Goal: Communication & Community: Answer question/provide support

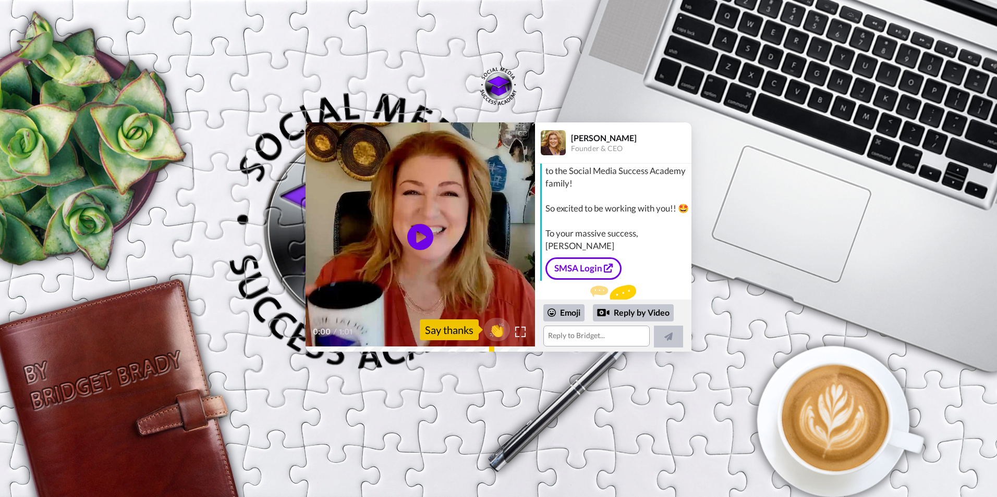
scroll to position [93, 0]
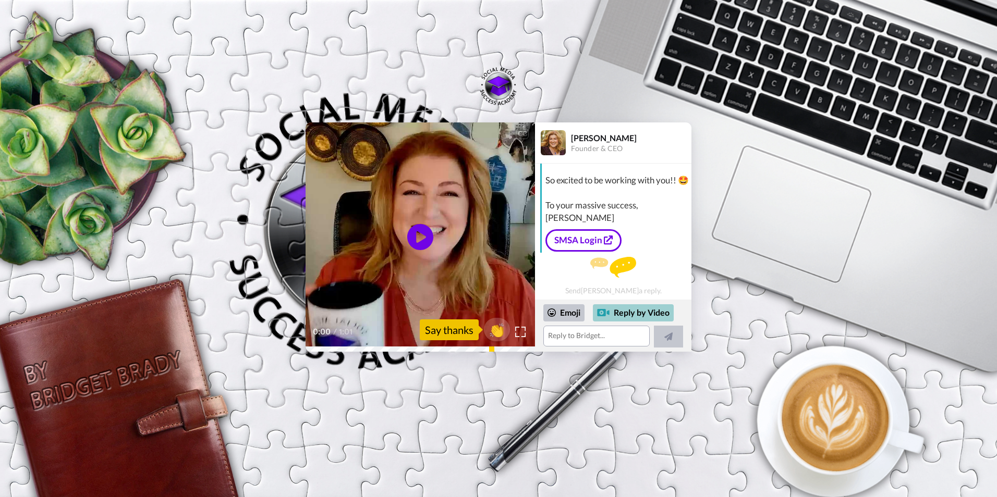
click at [631, 315] on div "Reply by Video" at bounding box center [633, 313] width 81 height 18
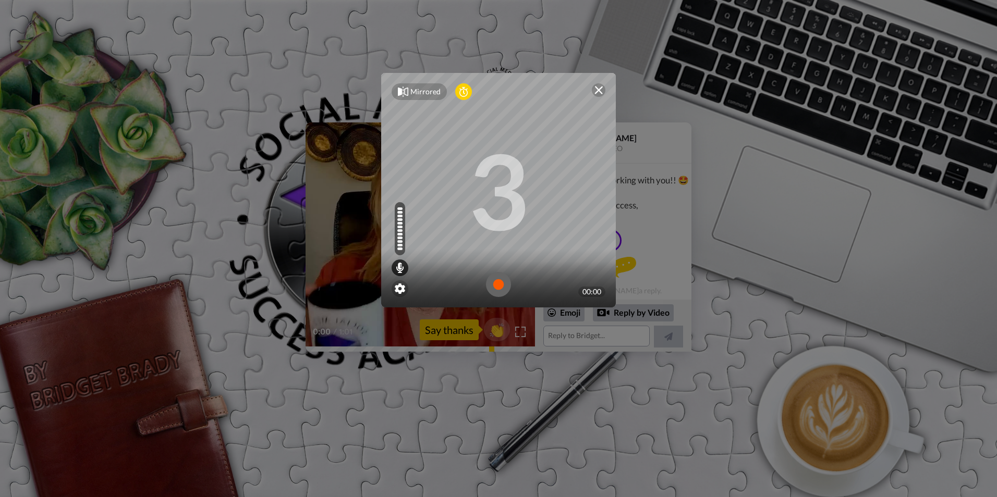
click at [595, 85] on div at bounding box center [599, 90] width 14 height 14
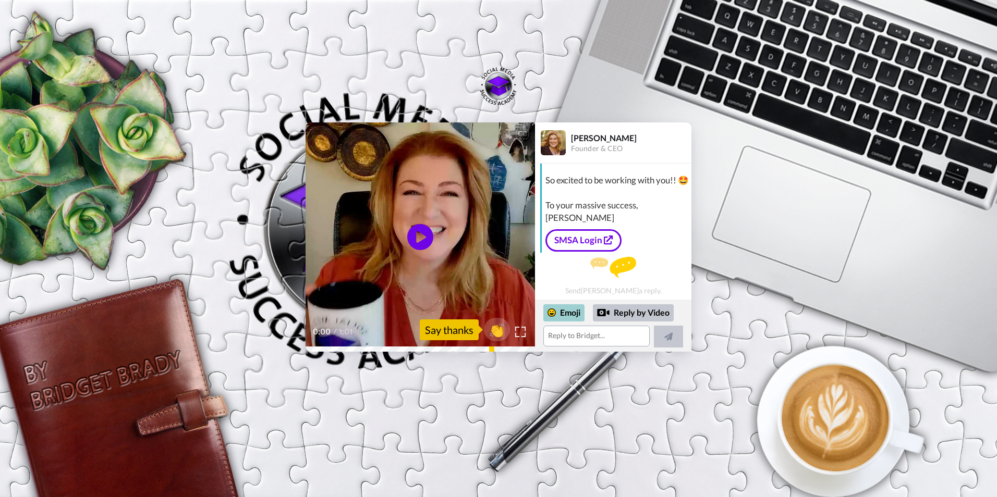
click at [567, 313] on div "Emoji" at bounding box center [563, 312] width 41 height 17
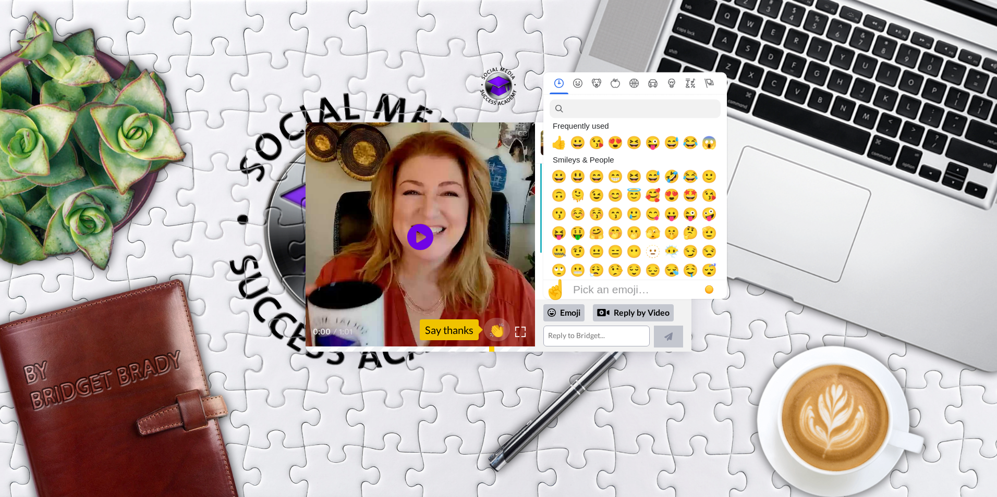
click at [229, 214] on div "CC Play/Pause 0:00 / 1:01 👏 Say thanks [PERSON_NAME] Founder & CEO [PERSON_NAME…" at bounding box center [498, 237] width 997 height 229
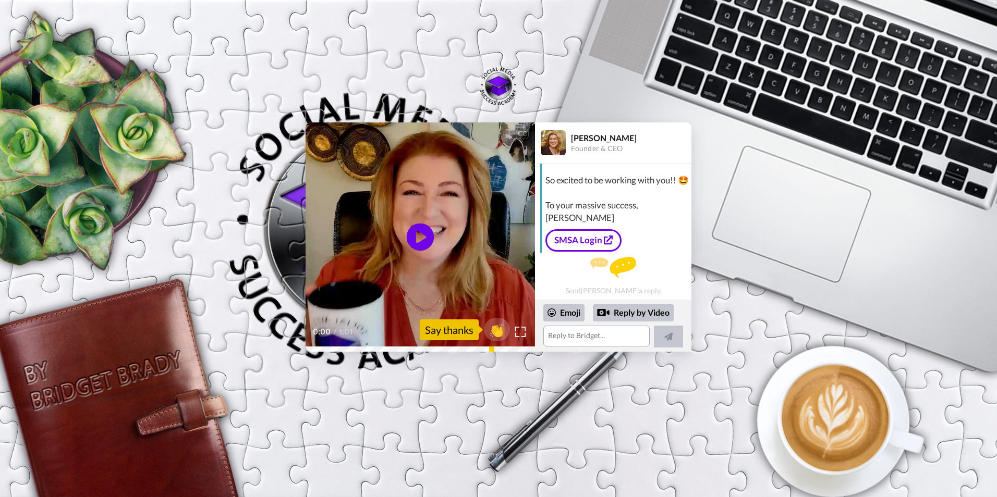
click at [418, 233] on icon "Play/Pause" at bounding box center [421, 238] width 28 height 50
click at [569, 338] on textarea at bounding box center [596, 336] width 106 height 21
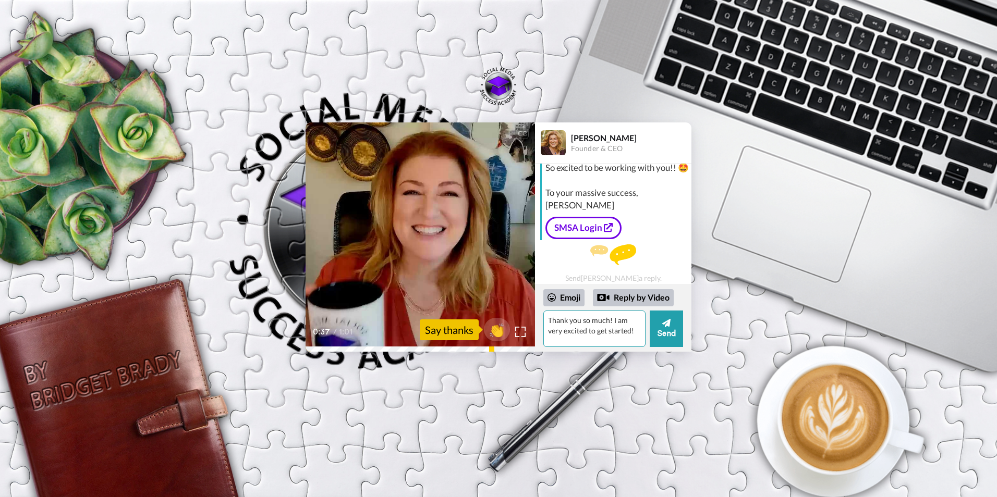
click at [634, 333] on textarea "Thank you so much! I am very excited to get started!" at bounding box center [594, 329] width 102 height 36
type textarea "Thank you so much! I am very excited to get started! I know this is going to be…"
click at [663, 325] on icon at bounding box center [666, 323] width 8 height 10
